Goal: Information Seeking & Learning: Learn about a topic

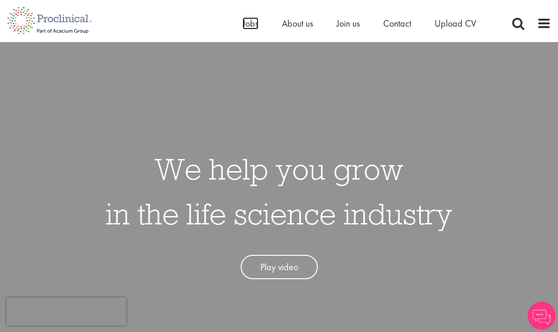
click at [250, 21] on span "Jobs" at bounding box center [250, 23] width 16 height 12
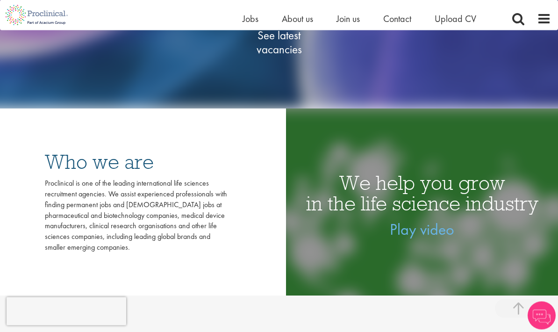
scroll to position [209, 0]
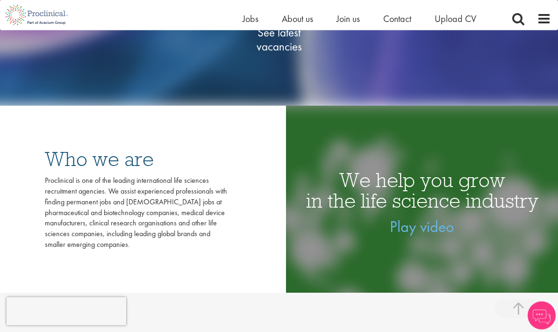
click at [284, 54] on span "See latest vacancies" at bounding box center [278, 40] width 93 height 28
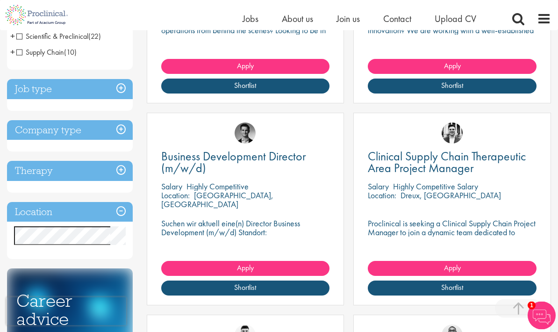
scroll to position [300, 0]
click at [123, 122] on h3 "Company type" at bounding box center [70, 130] width 126 height 20
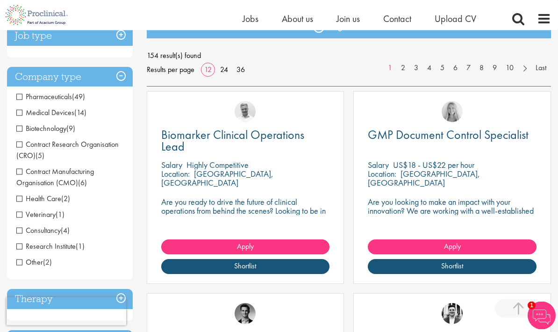
scroll to position [109, 0]
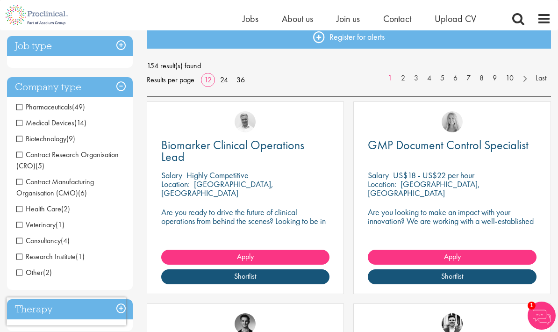
click at [19, 125] on span "Medical Devices" at bounding box center [45, 123] width 58 height 10
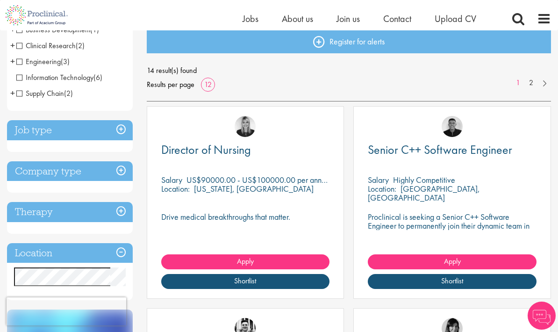
scroll to position [112, 0]
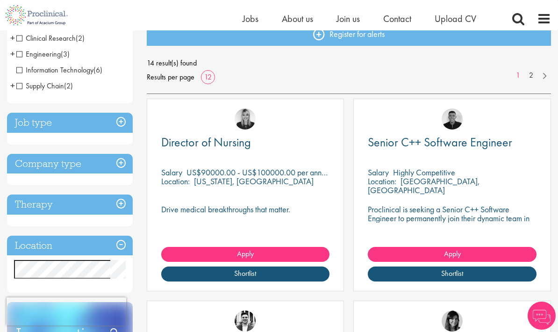
click at [120, 163] on h3 "Company type" at bounding box center [70, 164] width 126 height 20
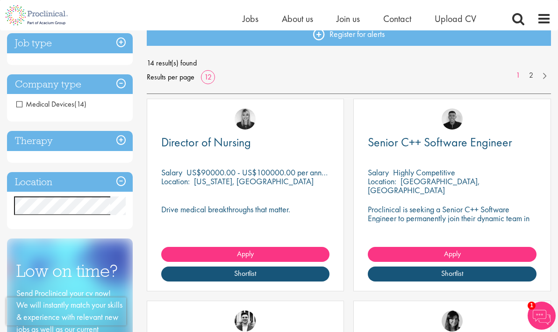
click at [120, 85] on h3 "Company type" at bounding box center [70, 84] width 126 height 20
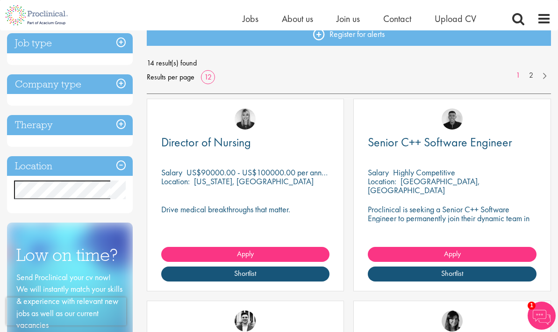
click at [121, 90] on h3 "Company type" at bounding box center [70, 84] width 126 height 20
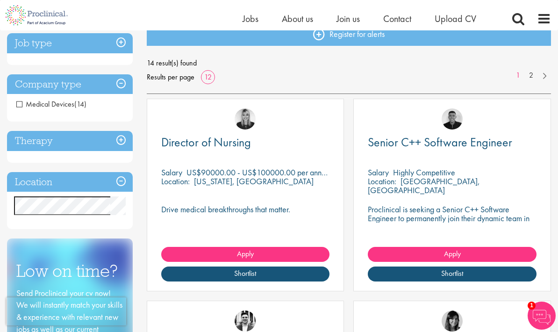
click at [21, 107] on span "Medical Devices" at bounding box center [45, 104] width 58 height 10
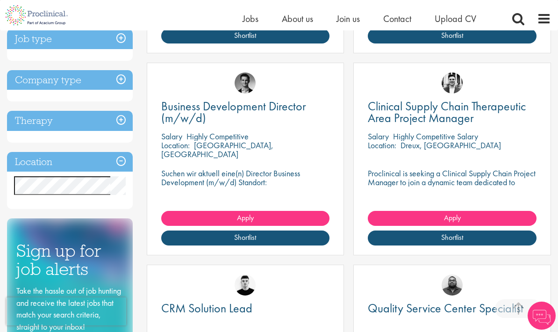
scroll to position [359, 0]
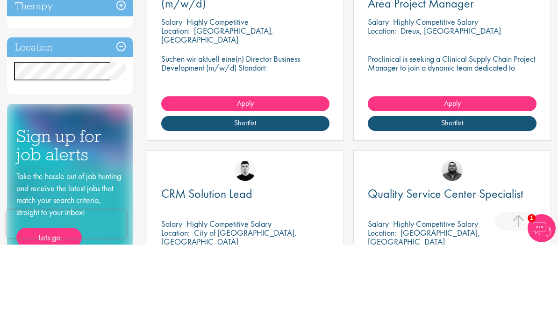
scroll to position [464, 0]
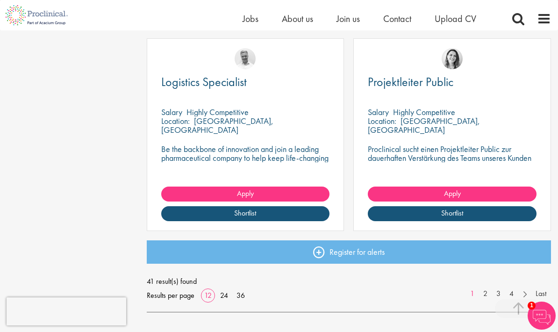
scroll to position [1185, 0]
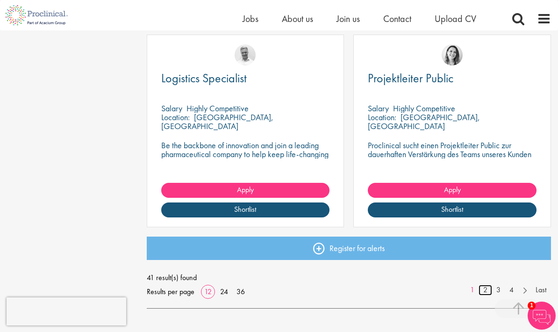
click at [486, 287] on link "2" at bounding box center [485, 289] width 14 height 11
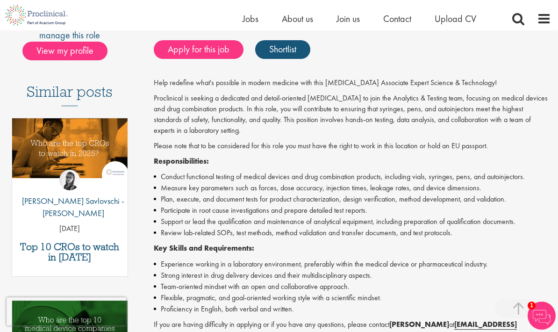
scroll to position [214, 0]
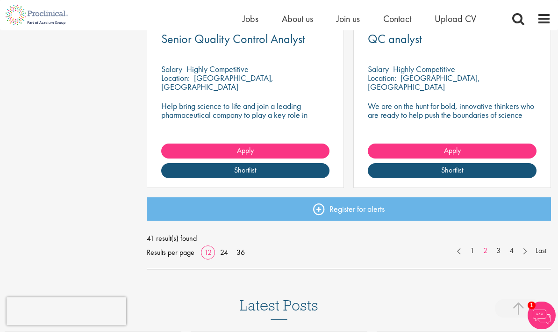
scroll to position [1224, 0]
click at [500, 249] on link "3" at bounding box center [498, 250] width 14 height 11
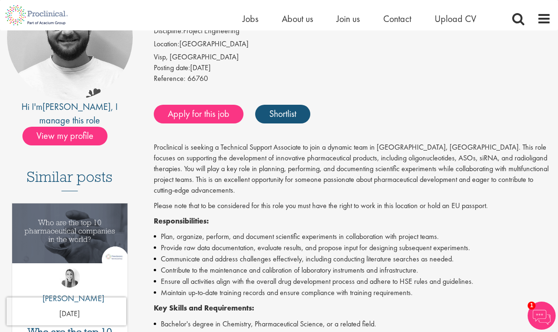
scroll to position [95, 0]
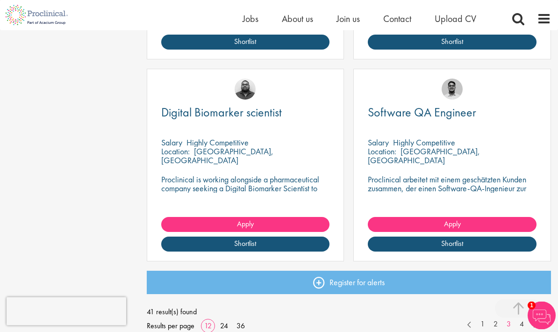
scroll to position [1151, 0]
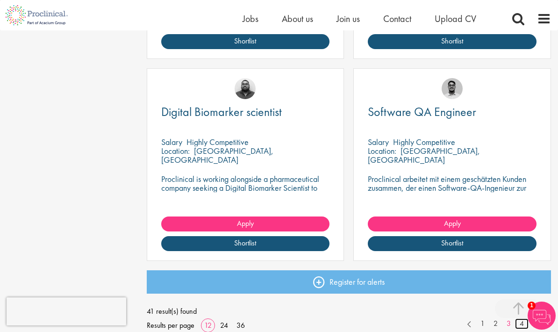
click at [522, 325] on link "4" at bounding box center [522, 323] width 14 height 11
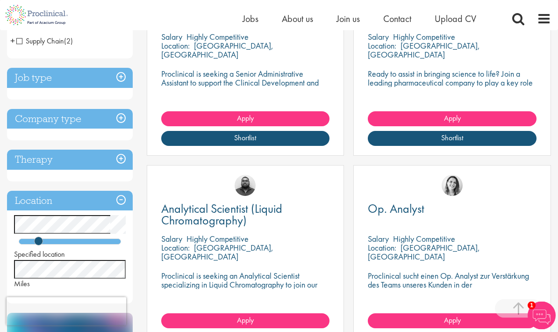
scroll to position [231, 0]
